Goal: Information Seeking & Learning: Learn about a topic

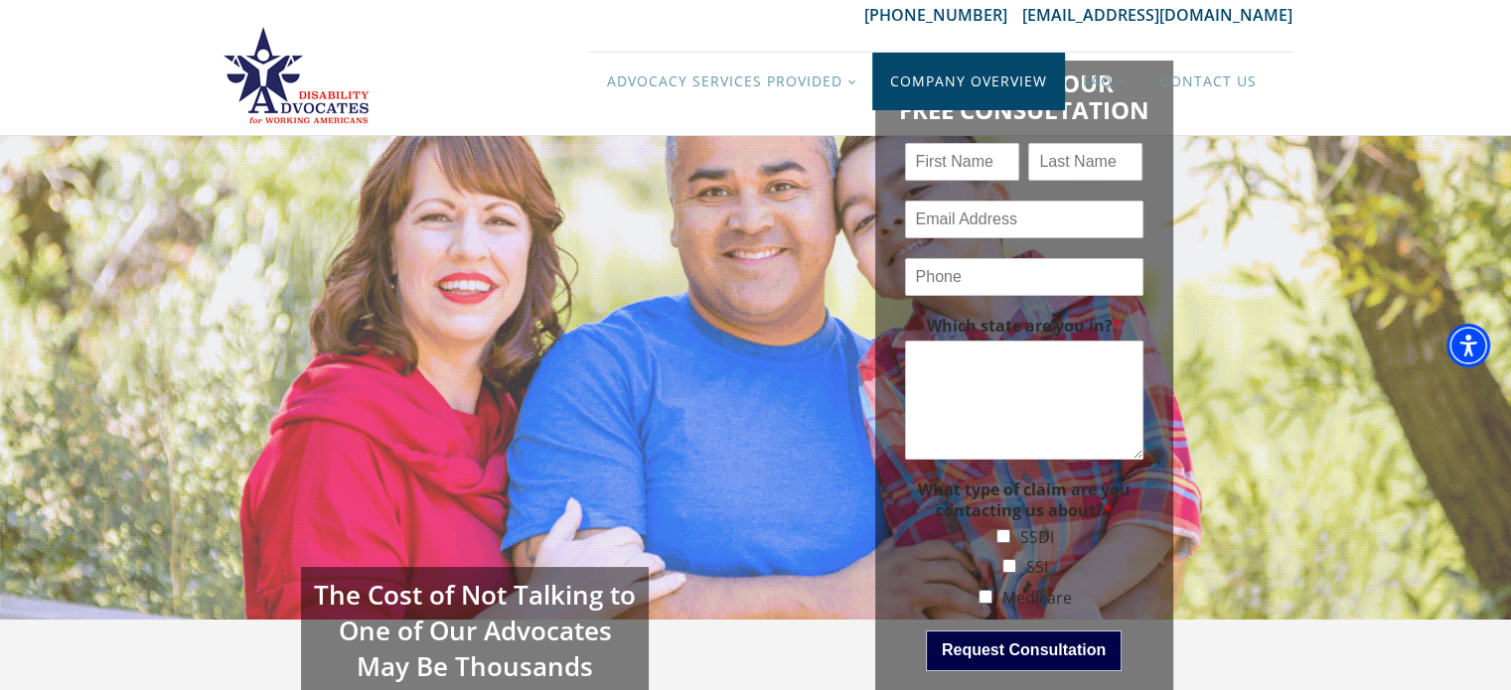
click at [967, 86] on link "Company Overview" at bounding box center [968, 82] width 193 height 58
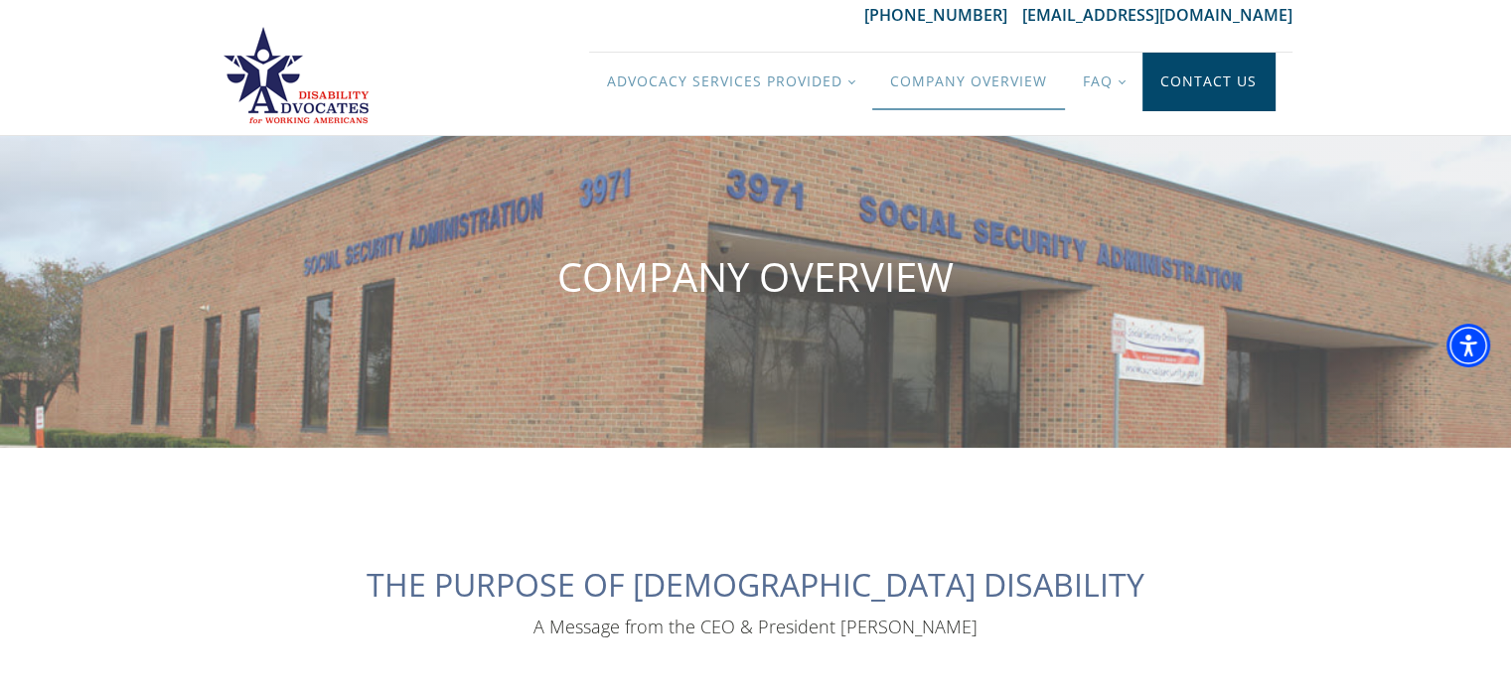
click at [1225, 90] on link "Contact Us" at bounding box center [1208, 82] width 132 height 58
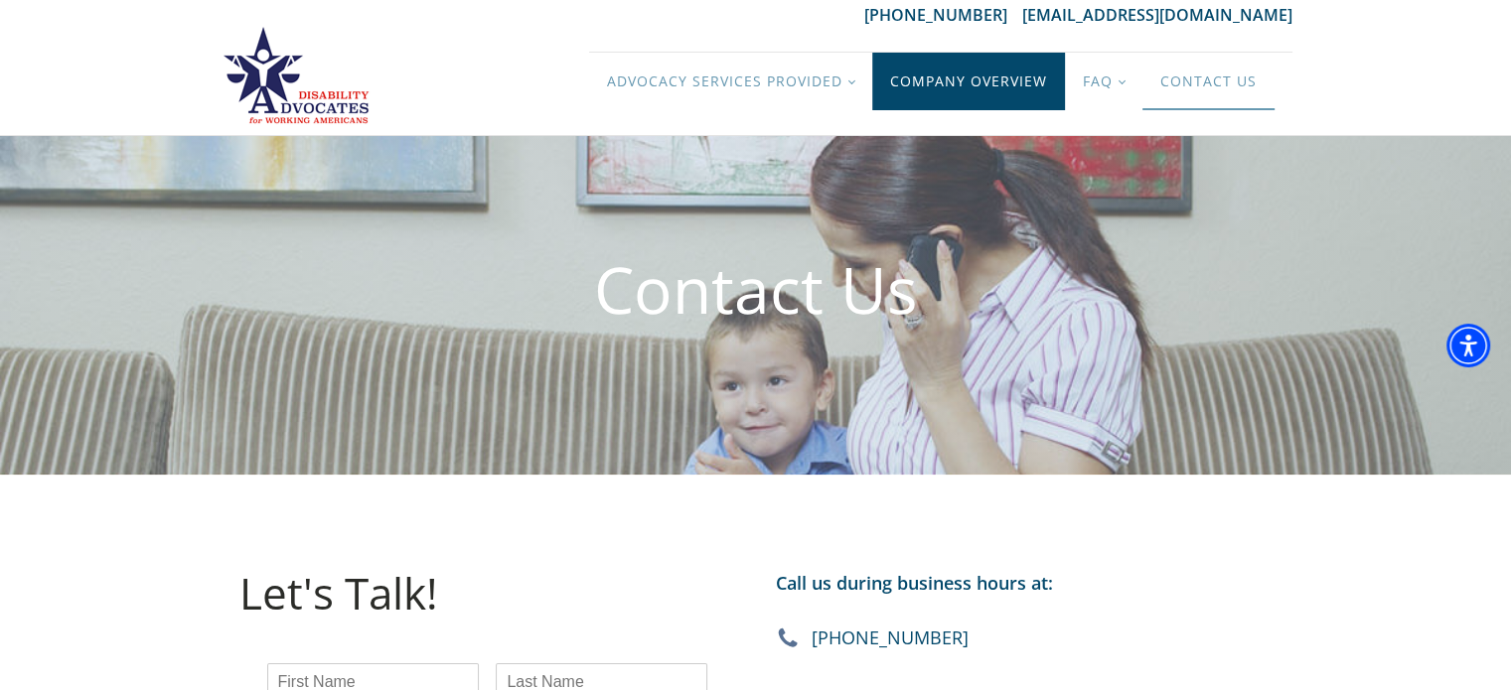
click at [942, 84] on link "Company Overview" at bounding box center [968, 82] width 193 height 58
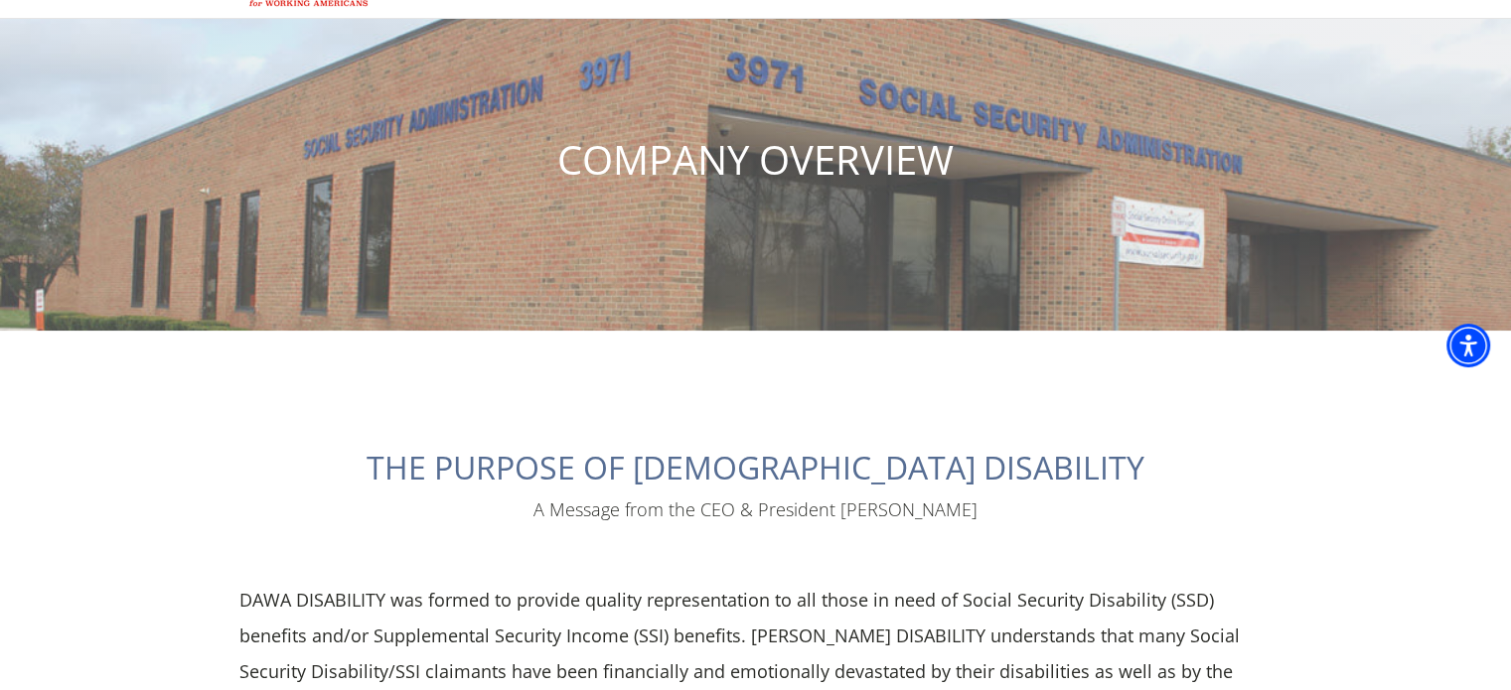
scroll to position [199, 0]
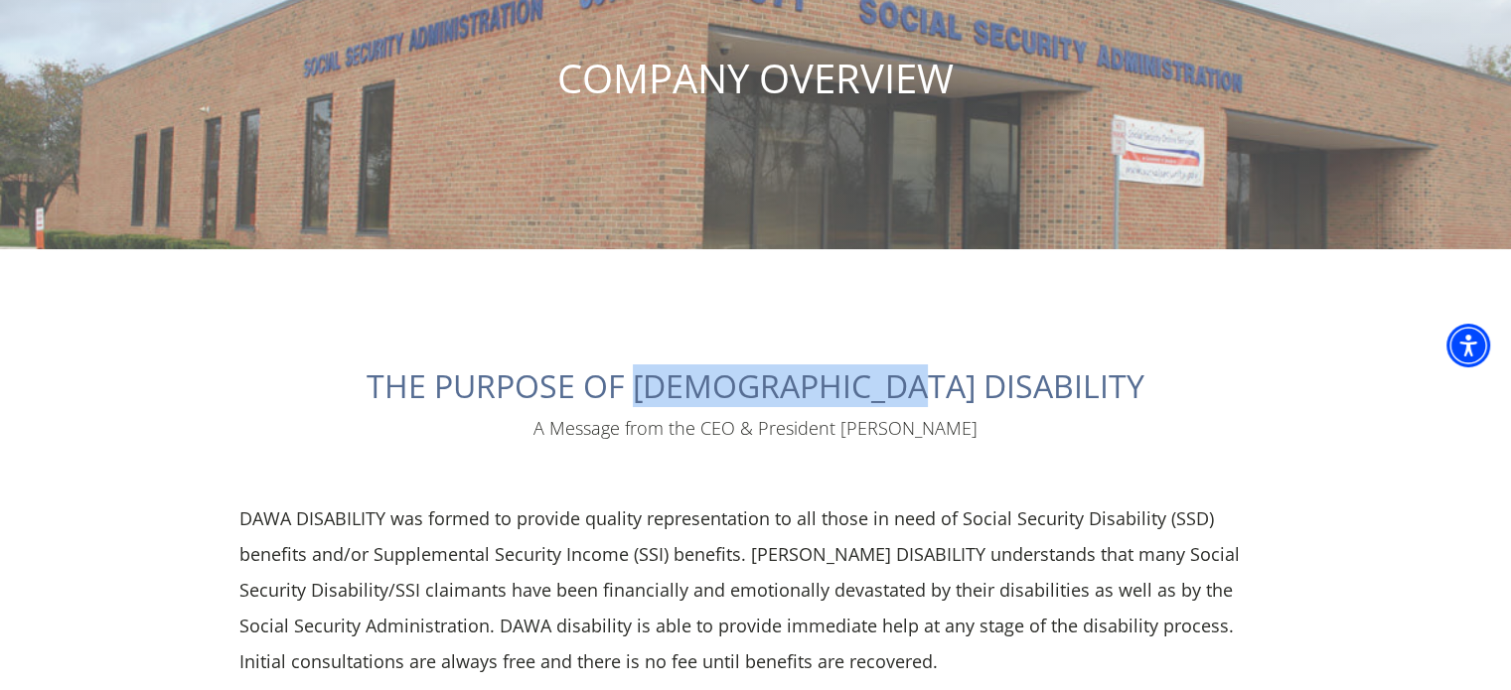
drag, startPoint x: 759, startPoint y: 387, endPoint x: 1019, endPoint y: 374, distance: 260.6
click at [1019, 374] on div "THE PURPOSE OF DAWA DISABILITY A Message from the CEO & President Jose Garza DA…" at bounding box center [756, 663] width 1113 height 828
